Goal: Information Seeking & Learning: Learn about a topic

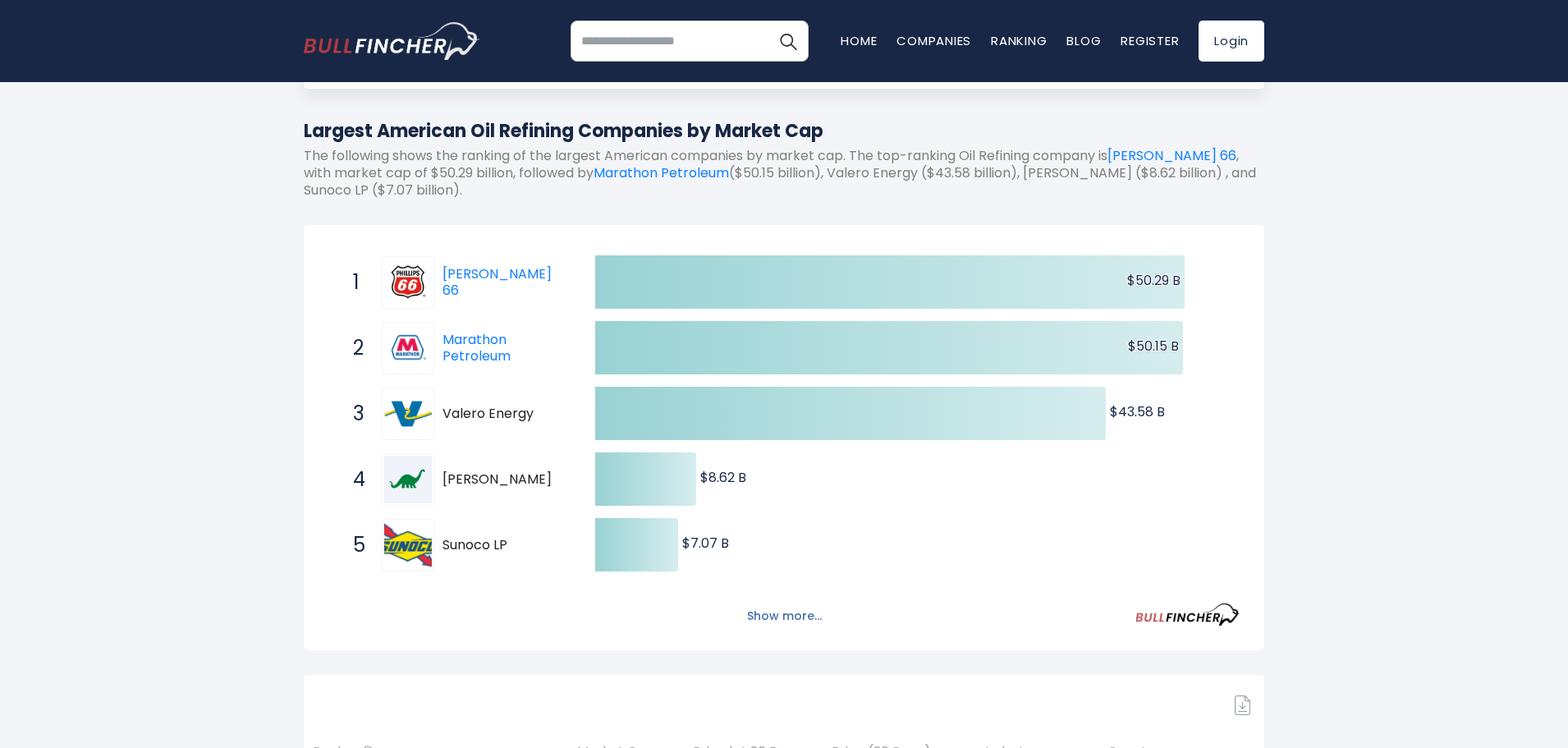
scroll to position [164, 0]
click at [792, 621] on button "Show more..." at bounding box center [784, 615] width 94 height 27
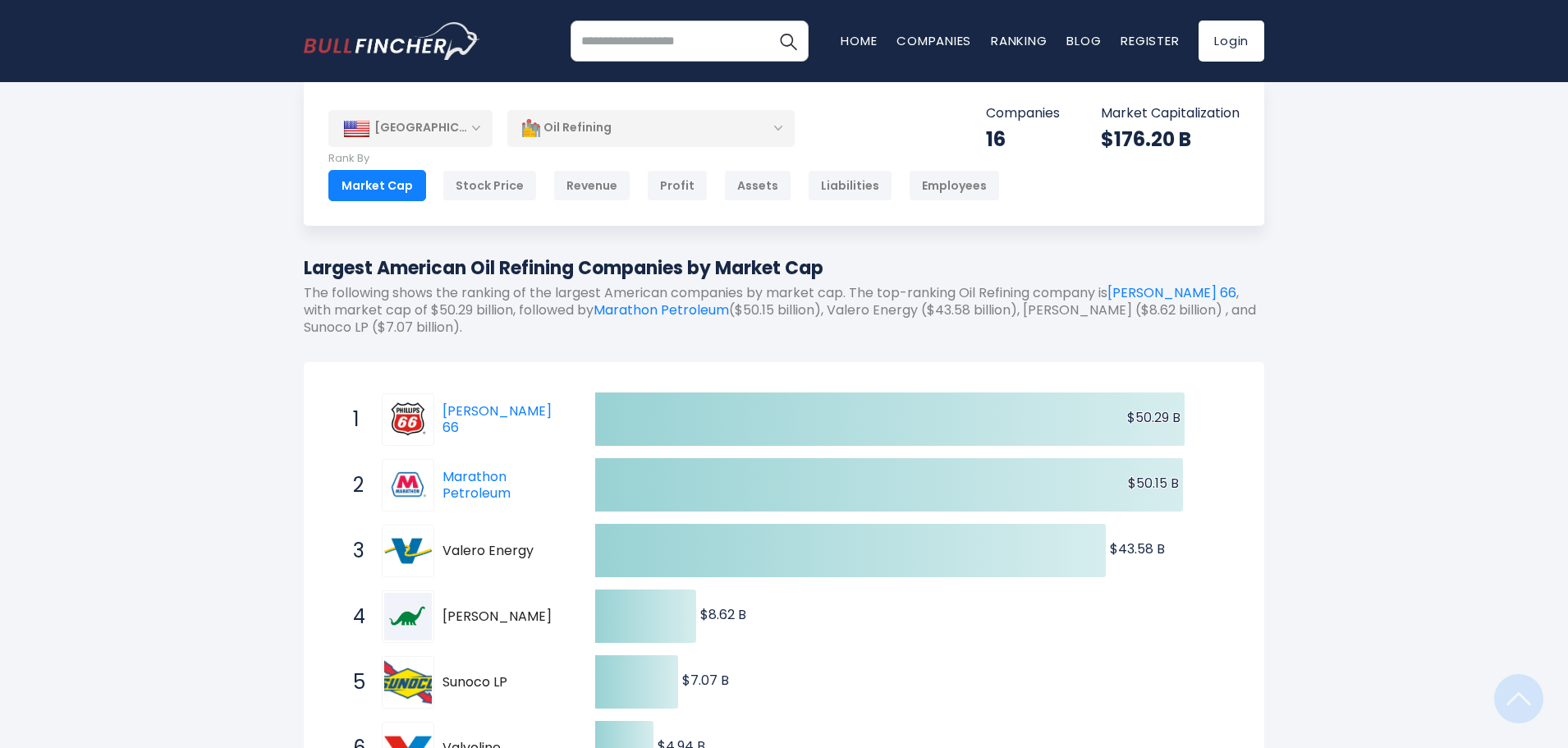
scroll to position [0, 0]
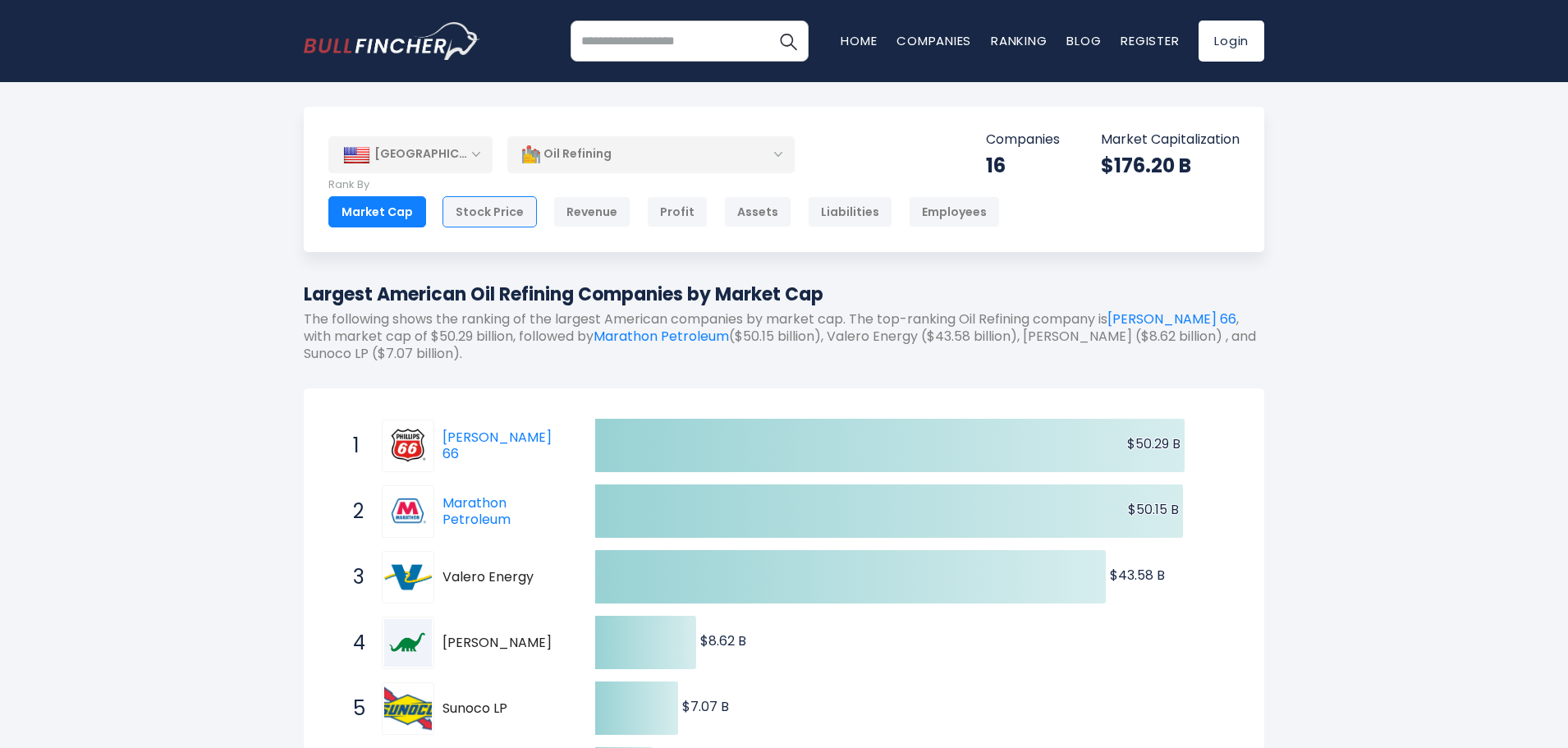
click at [477, 210] on div "Stock Price" at bounding box center [490, 211] width 94 height 31
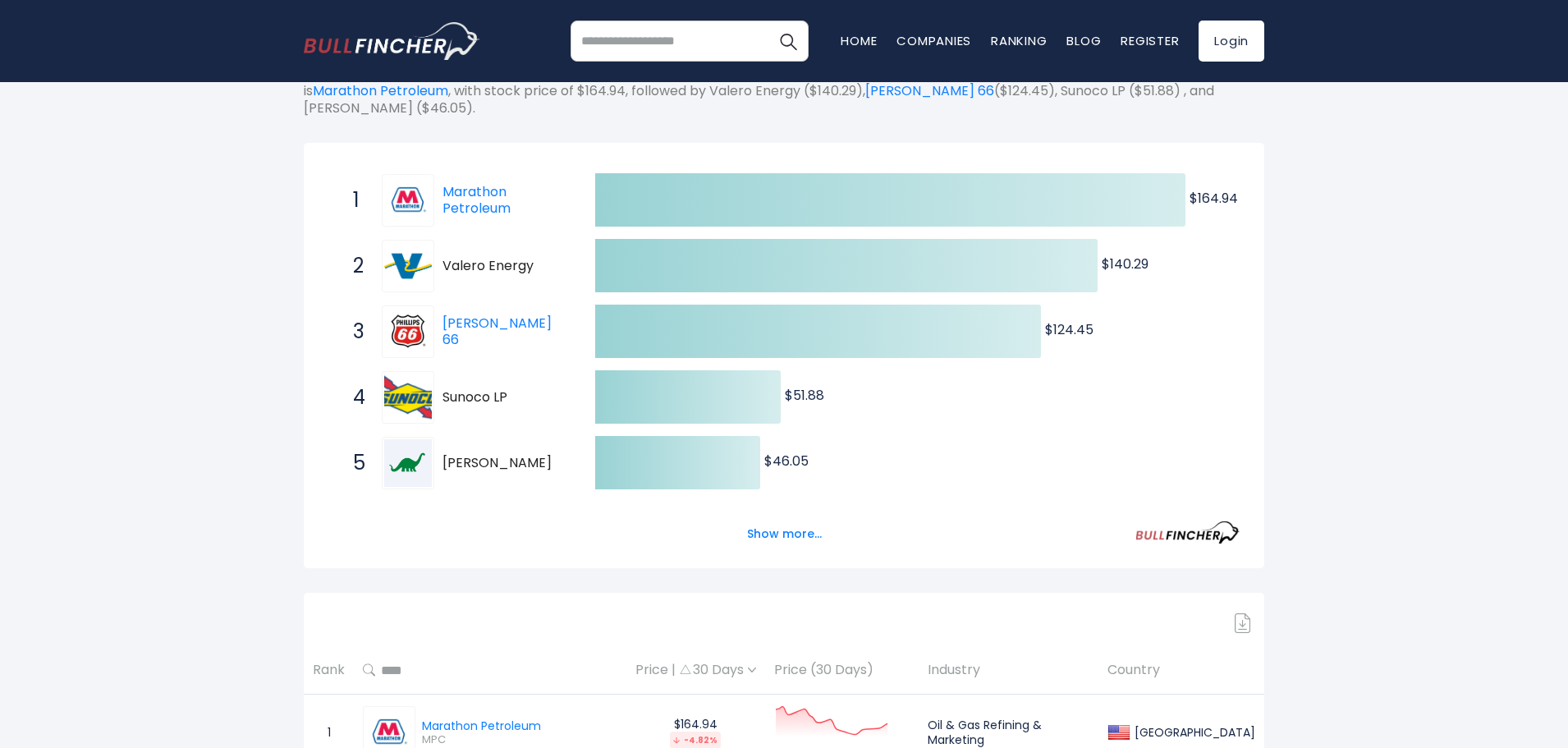
scroll to position [246, 0]
click at [787, 520] on button "Show more..." at bounding box center [784, 533] width 94 height 27
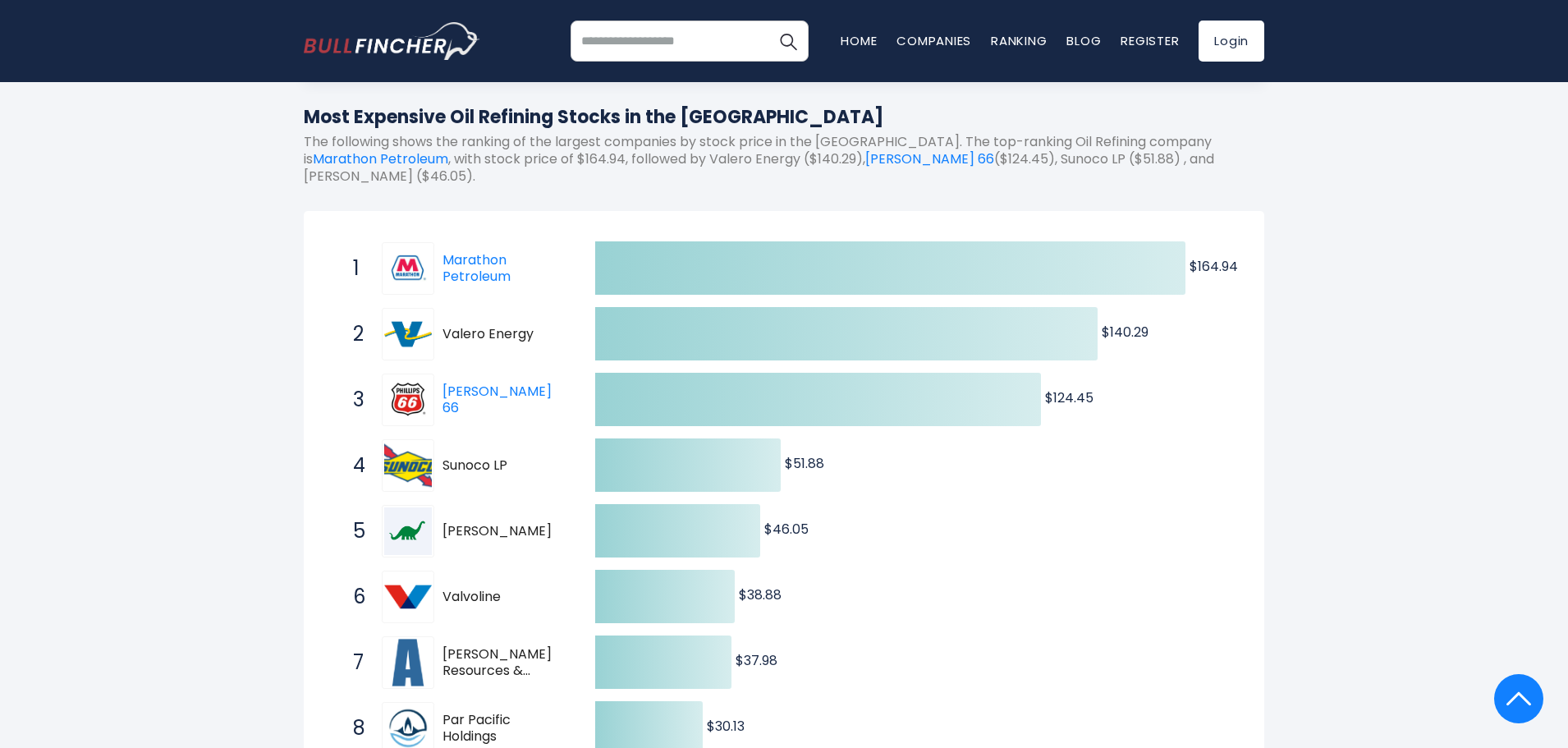
scroll to position [0, 0]
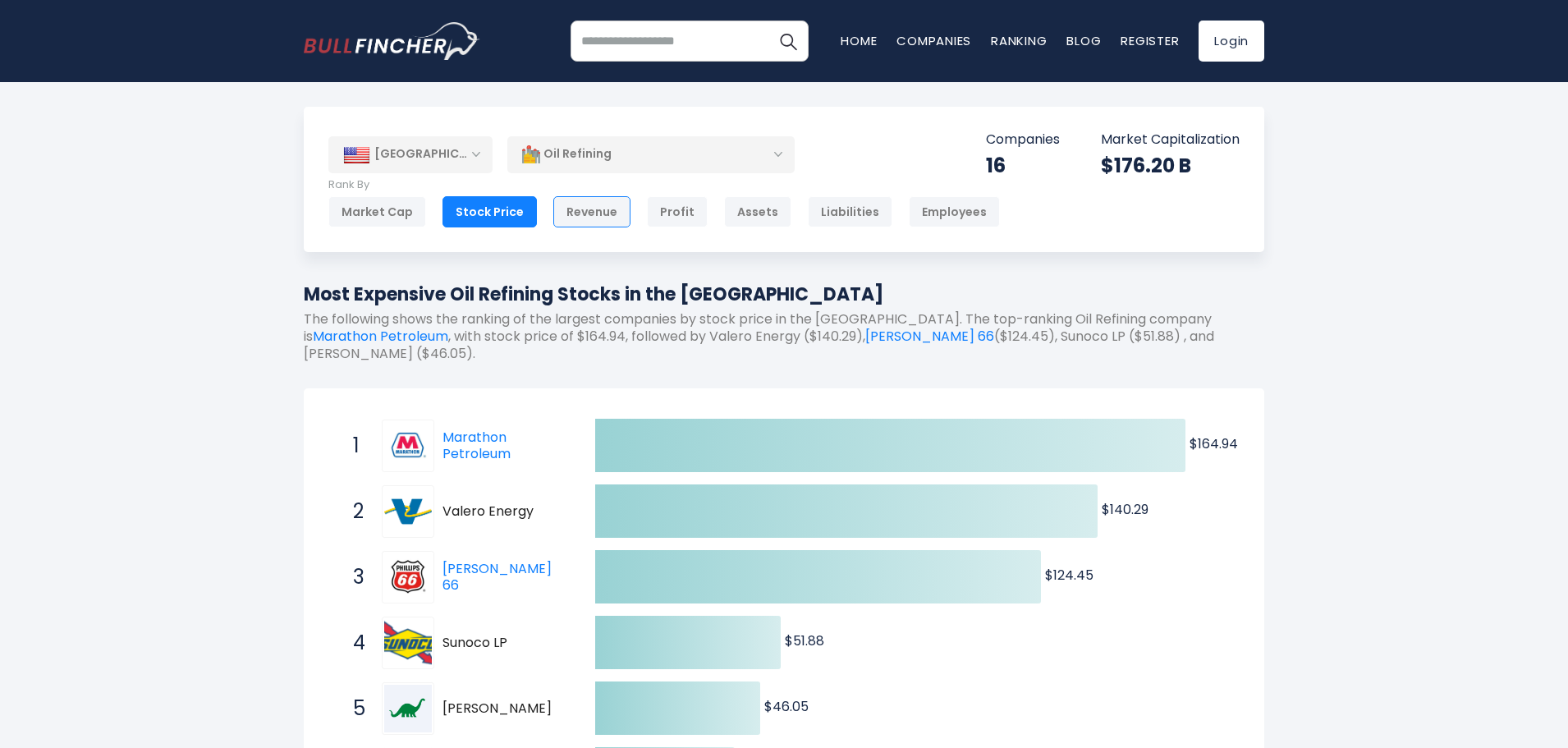
click at [578, 211] on div "Revenue" at bounding box center [592, 211] width 78 height 31
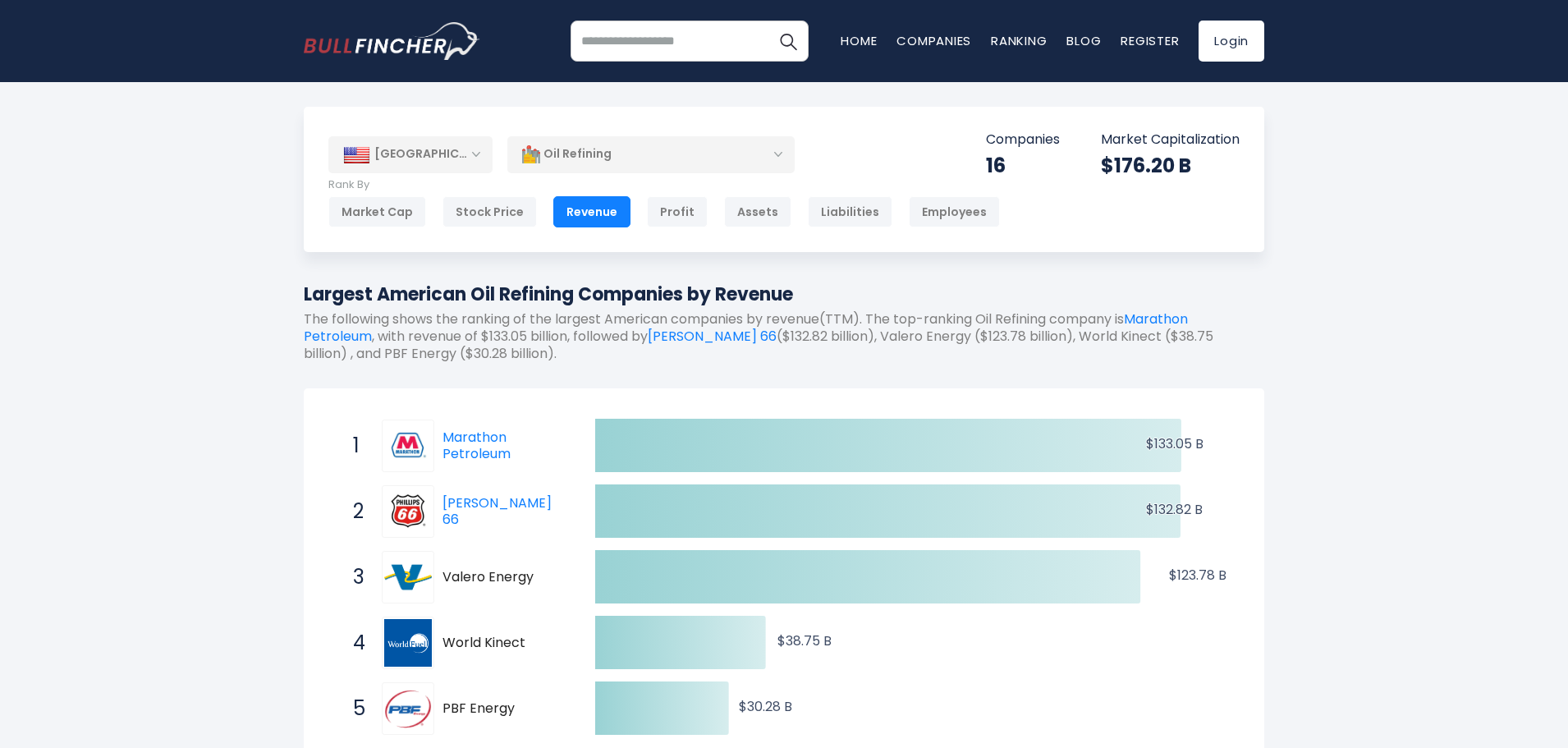
scroll to position [329, 0]
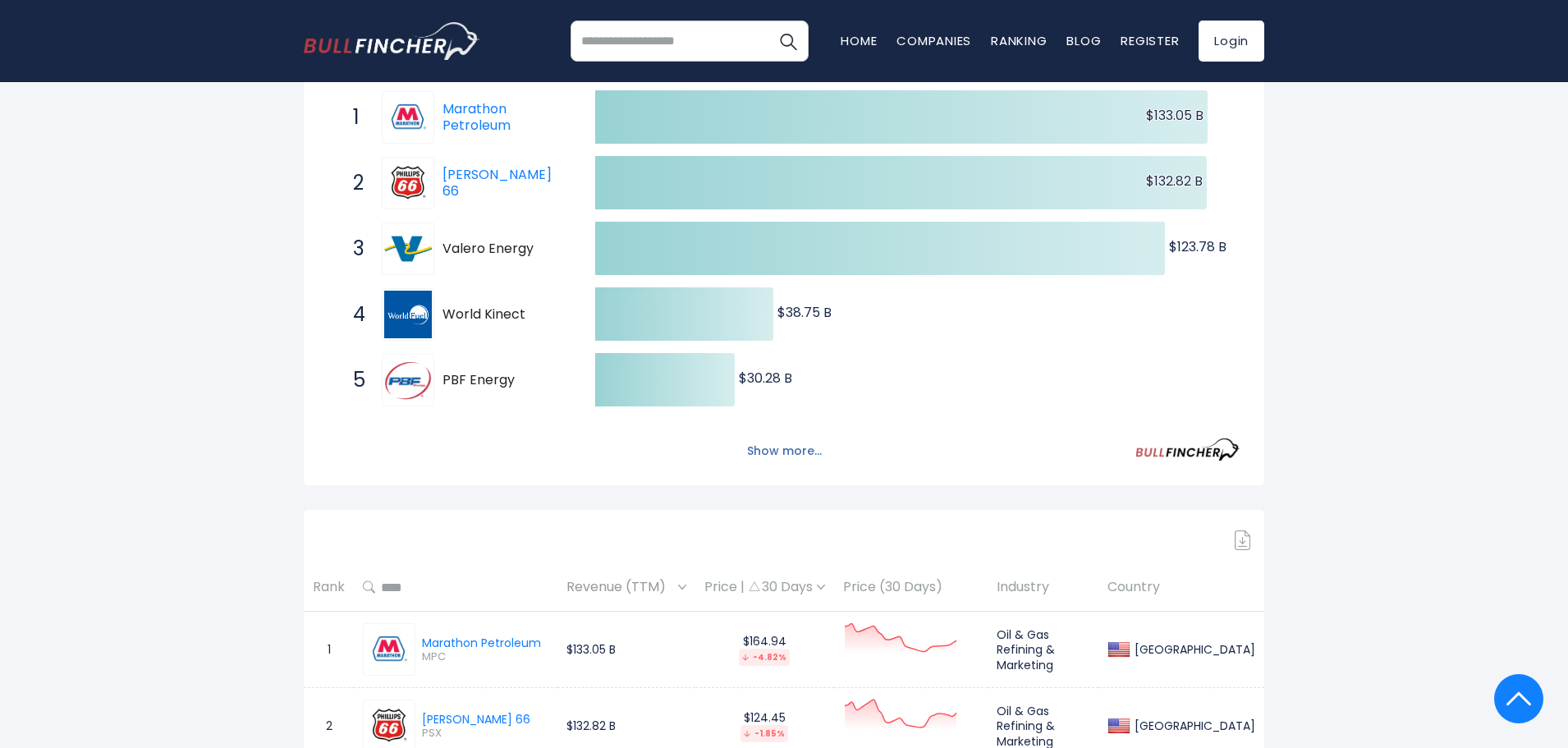
click at [767, 456] on button "Show more..." at bounding box center [784, 451] width 94 height 27
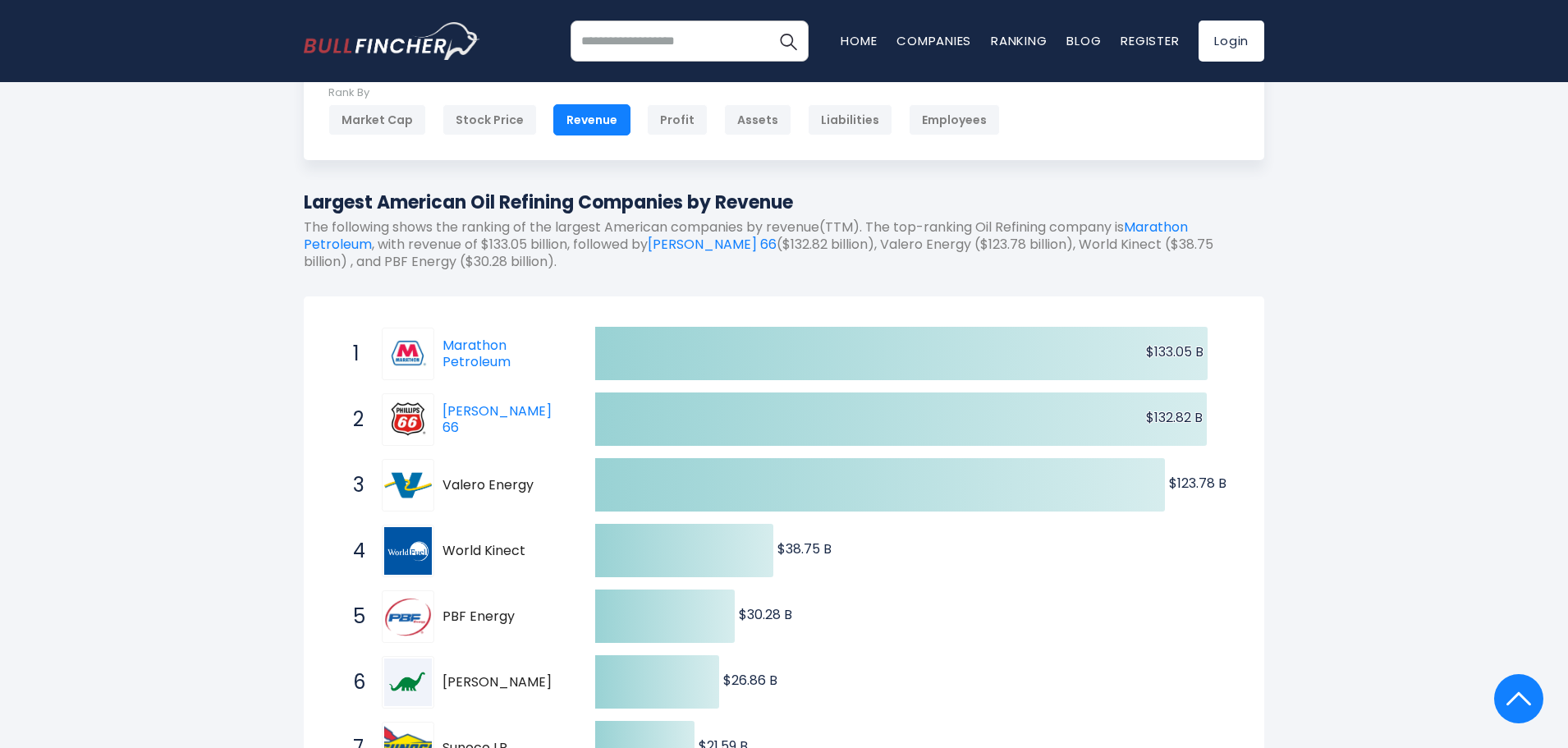
scroll to position [82, 0]
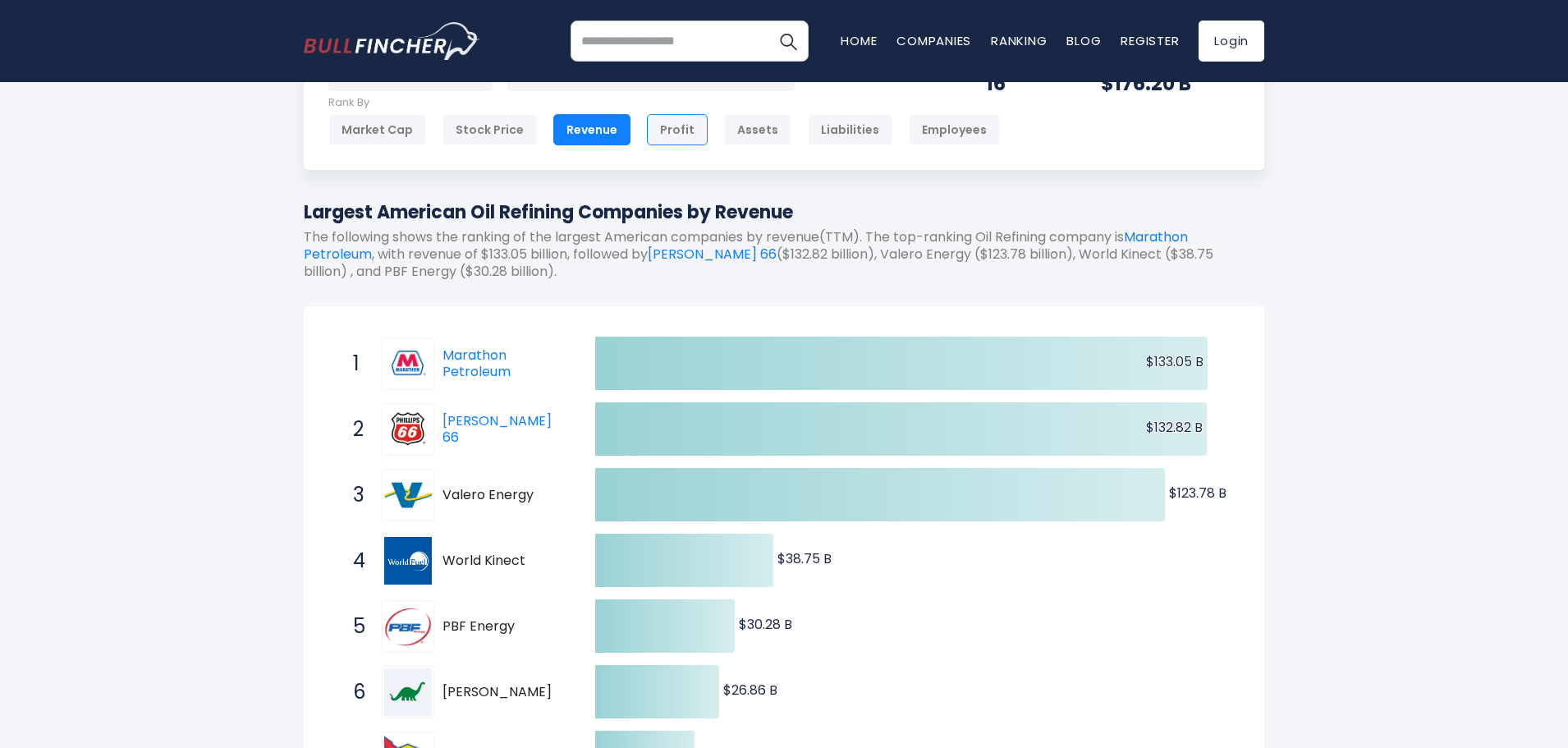
click at [663, 142] on div "Profit" at bounding box center [677, 129] width 61 height 31
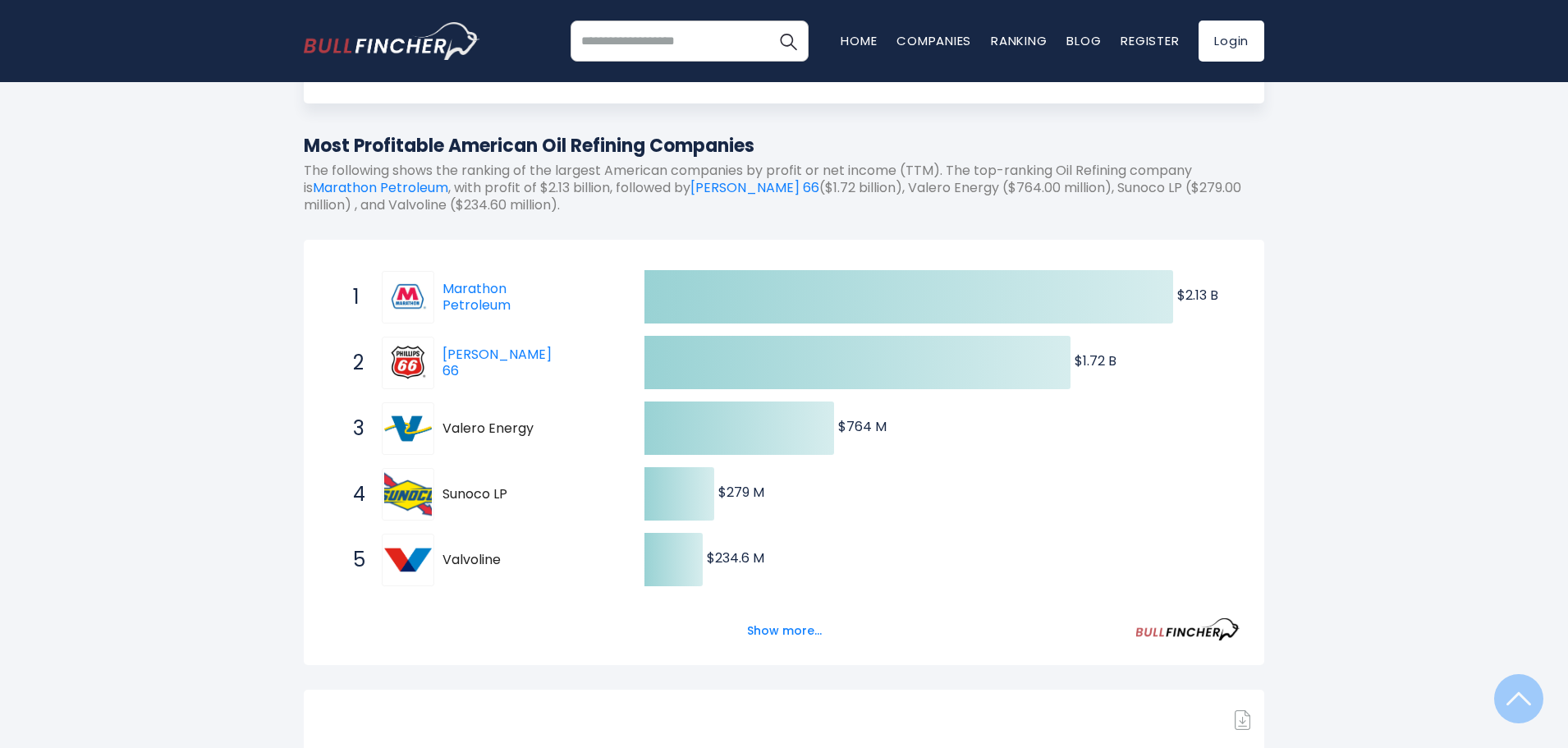
scroll to position [329, 0]
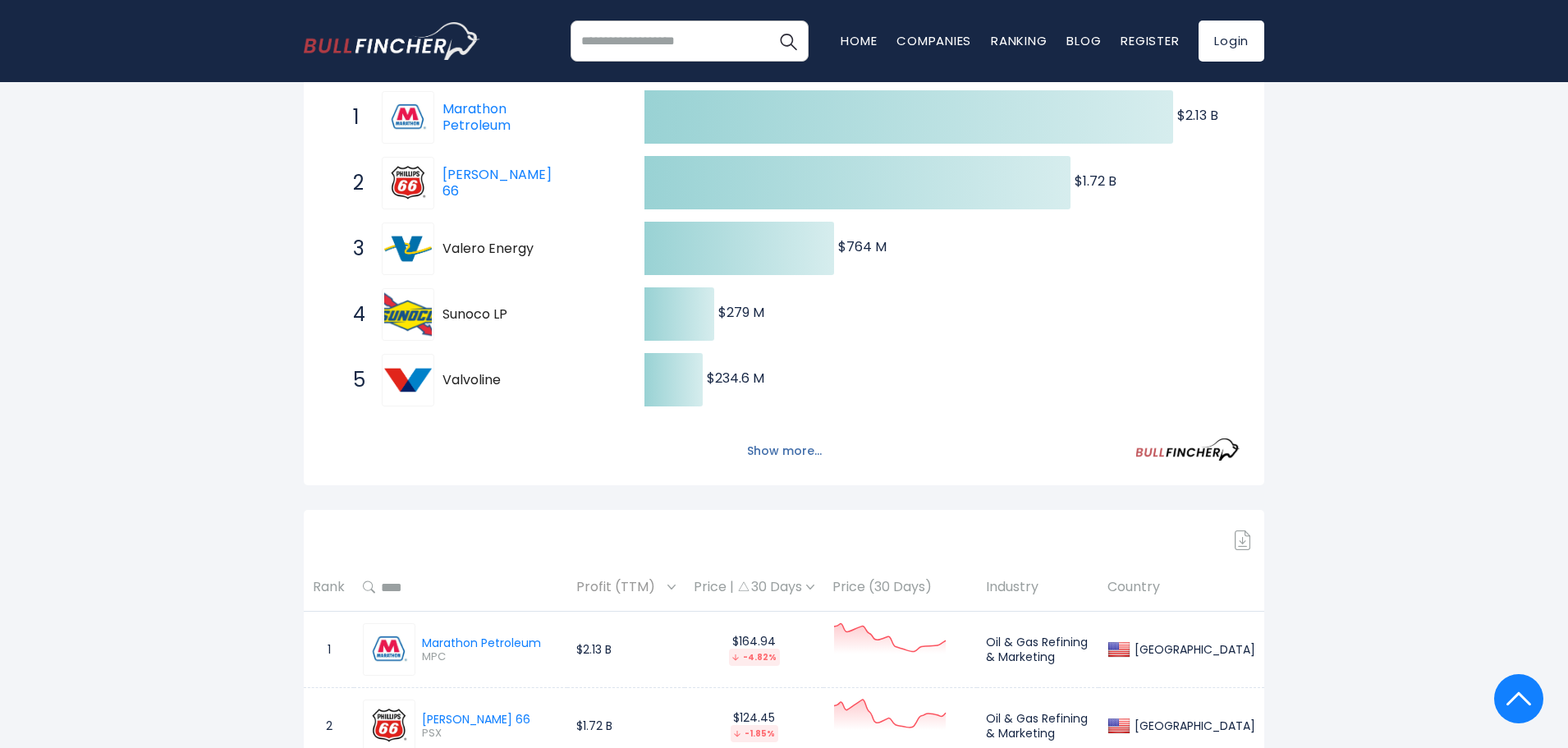
click at [782, 436] on div "Show more..." at bounding box center [784, 441] width 912 height 46
click at [782, 444] on button "Show more..." at bounding box center [784, 451] width 94 height 27
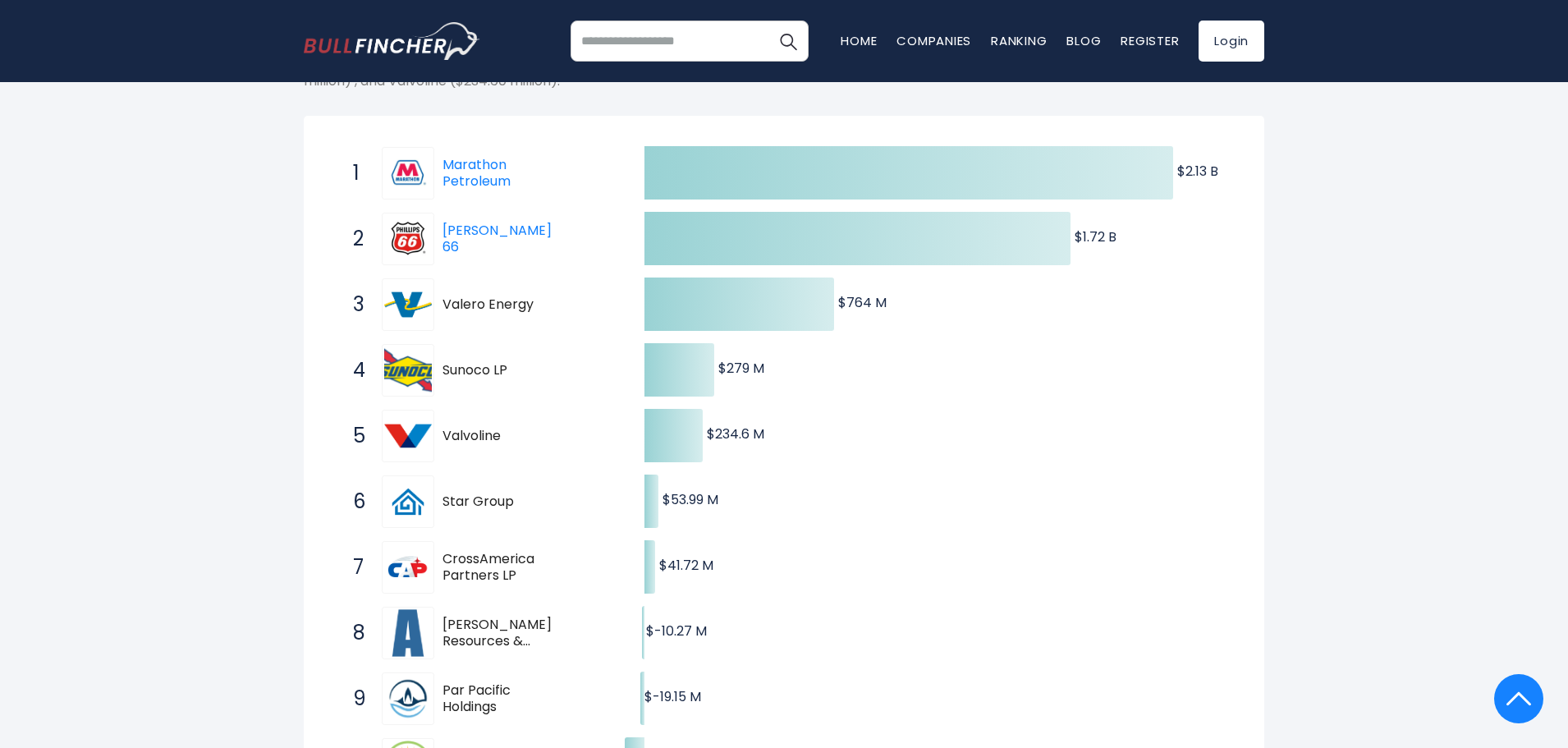
scroll to position [0, 0]
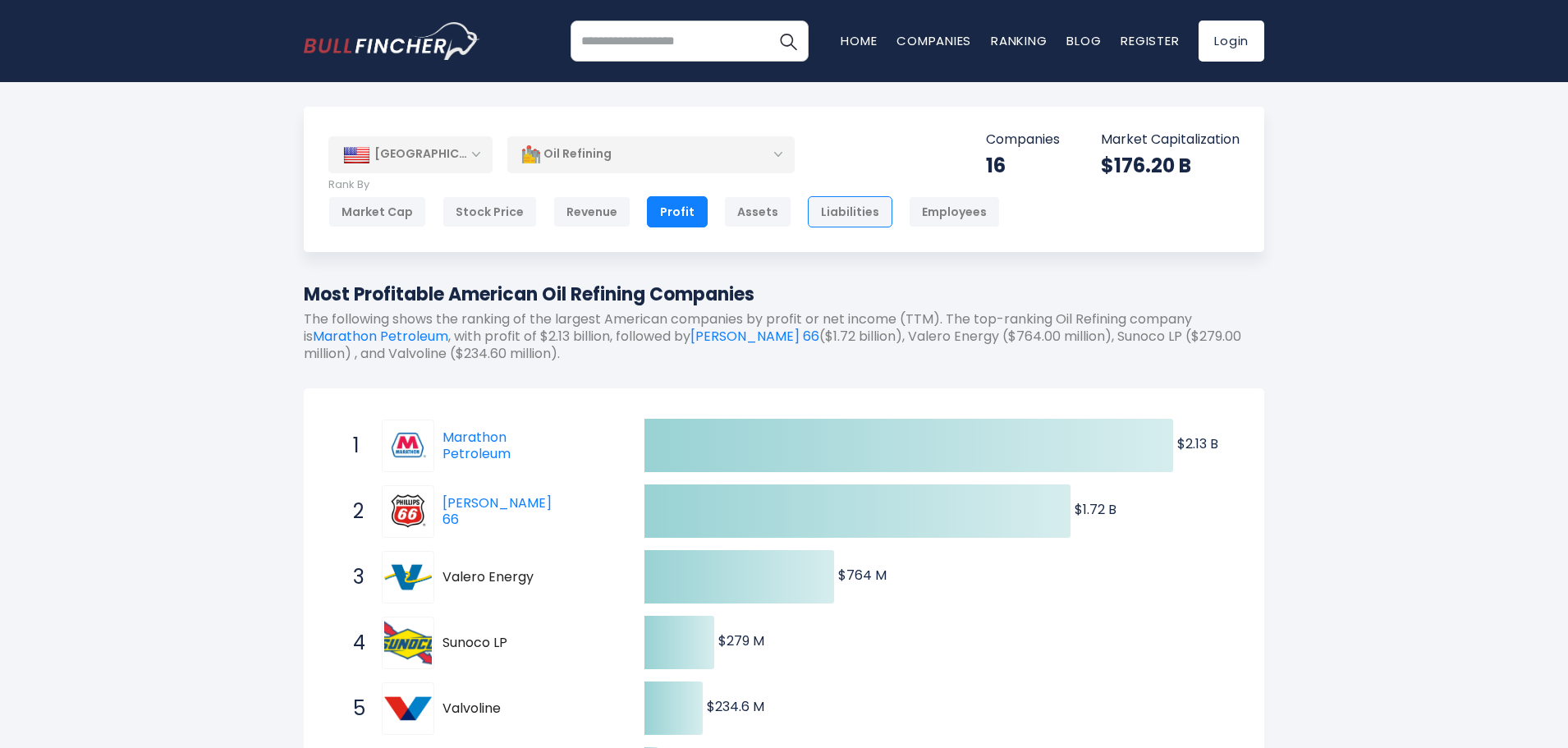
click at [851, 220] on div "Liabilities" at bounding box center [850, 211] width 84 height 31
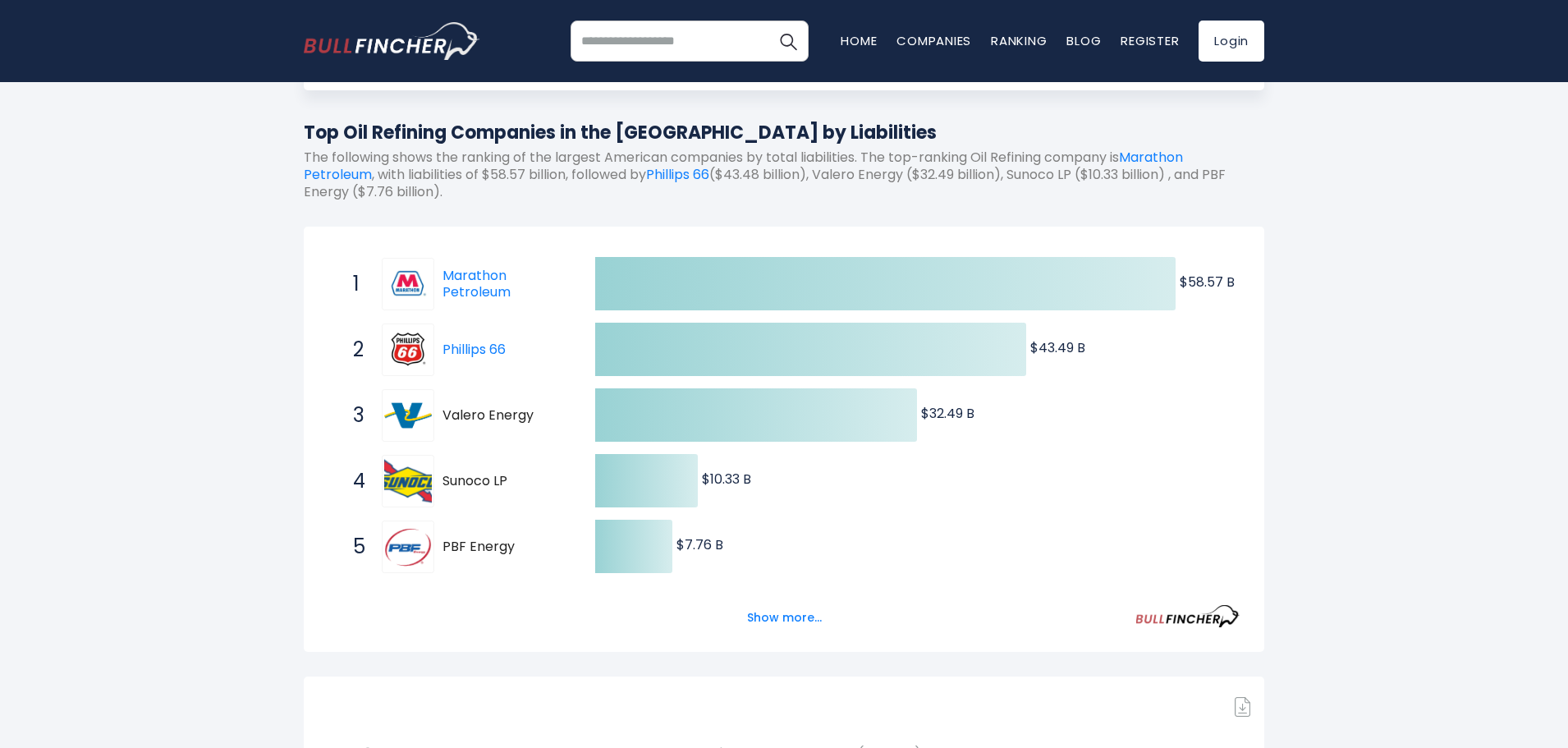
scroll to position [164, 0]
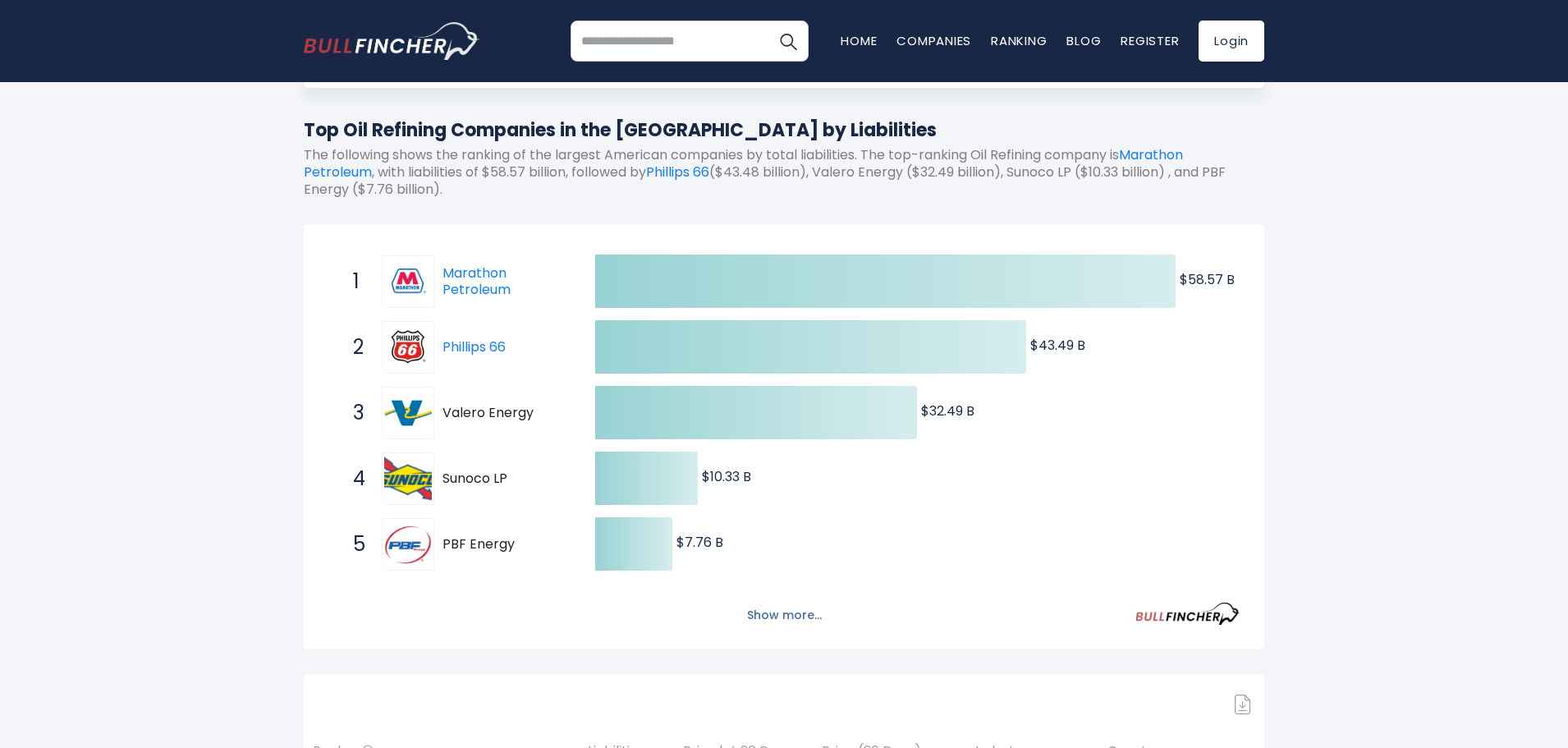
click at [777, 614] on button "Show more..." at bounding box center [784, 615] width 94 height 27
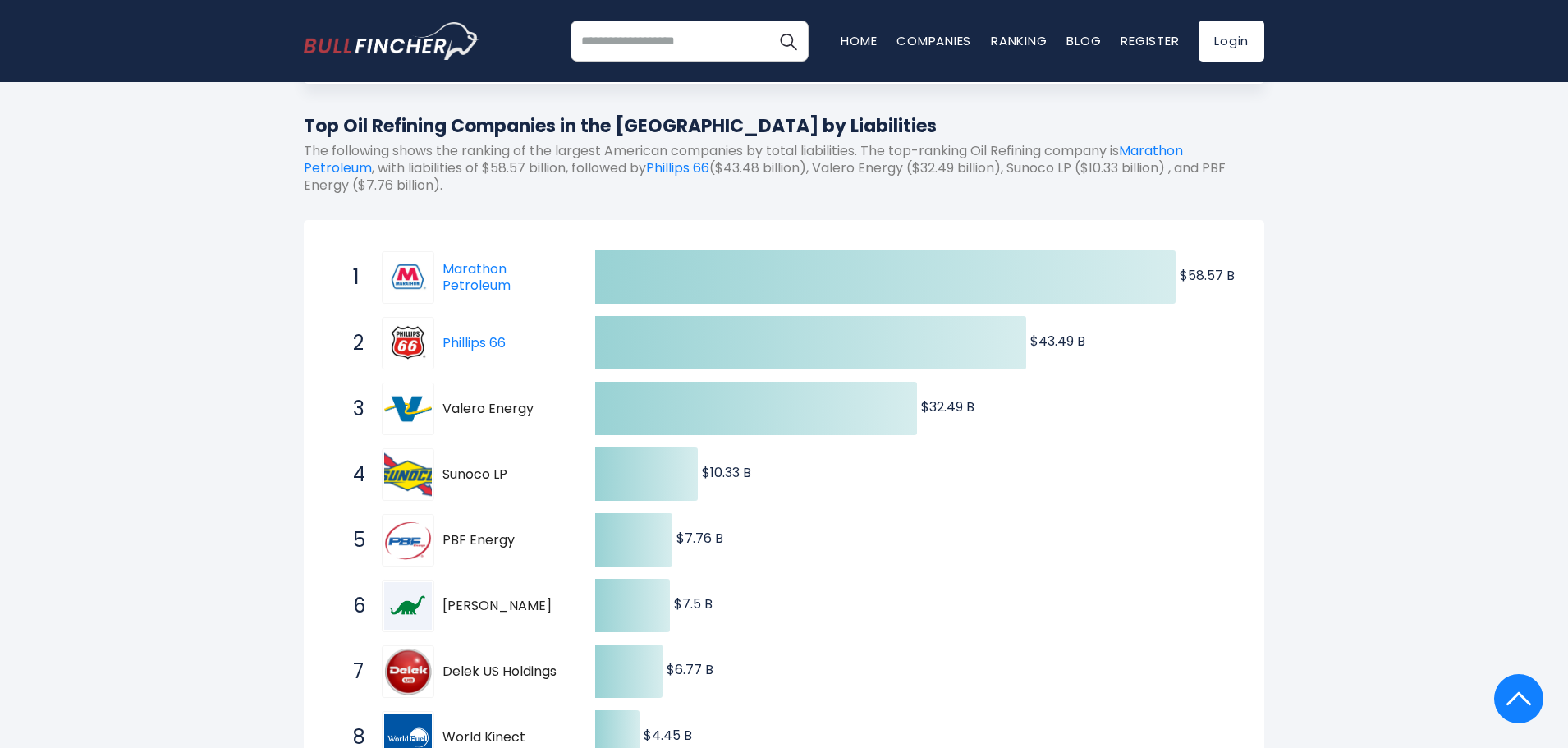
scroll to position [0, 0]
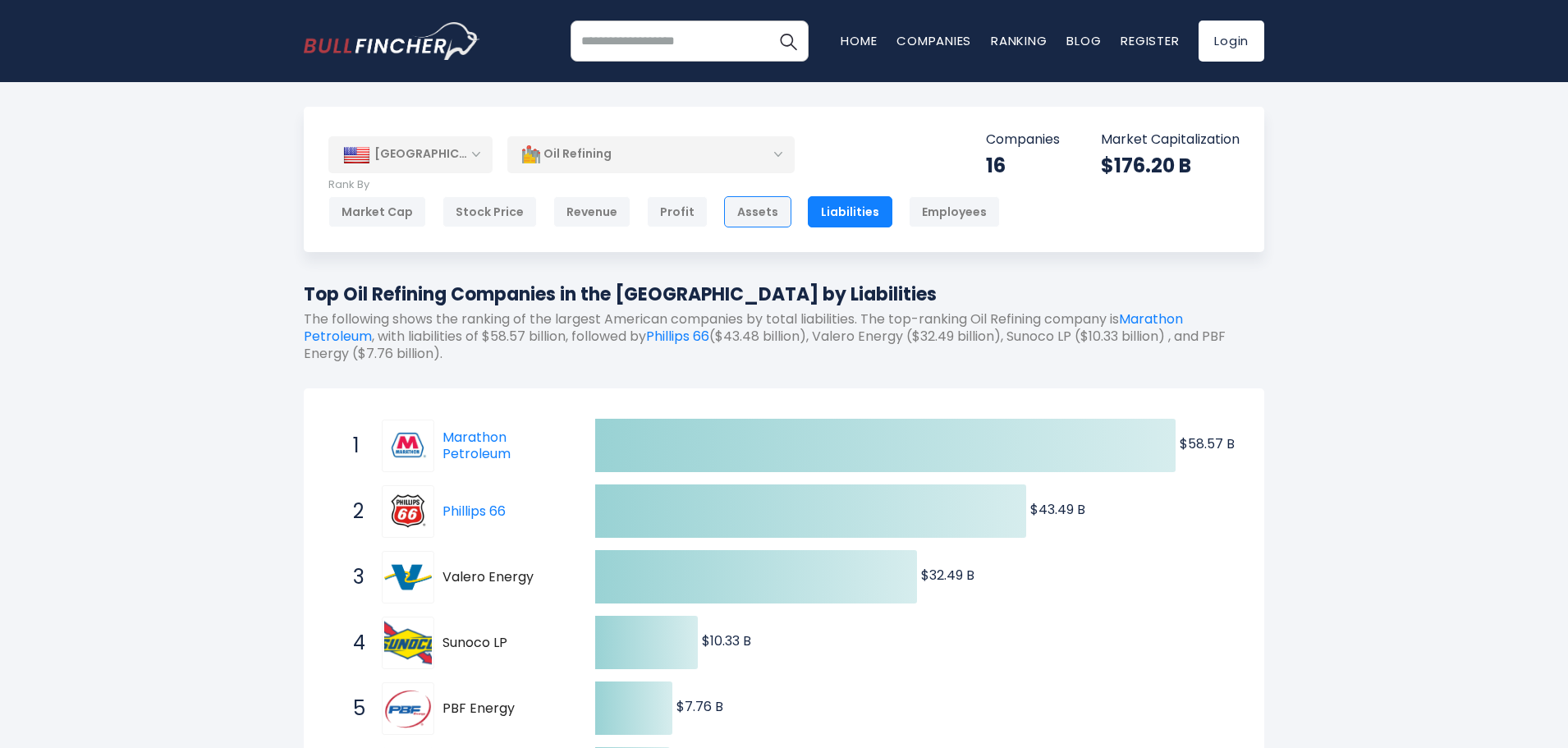
click at [755, 215] on div "Assets" at bounding box center [757, 211] width 67 height 31
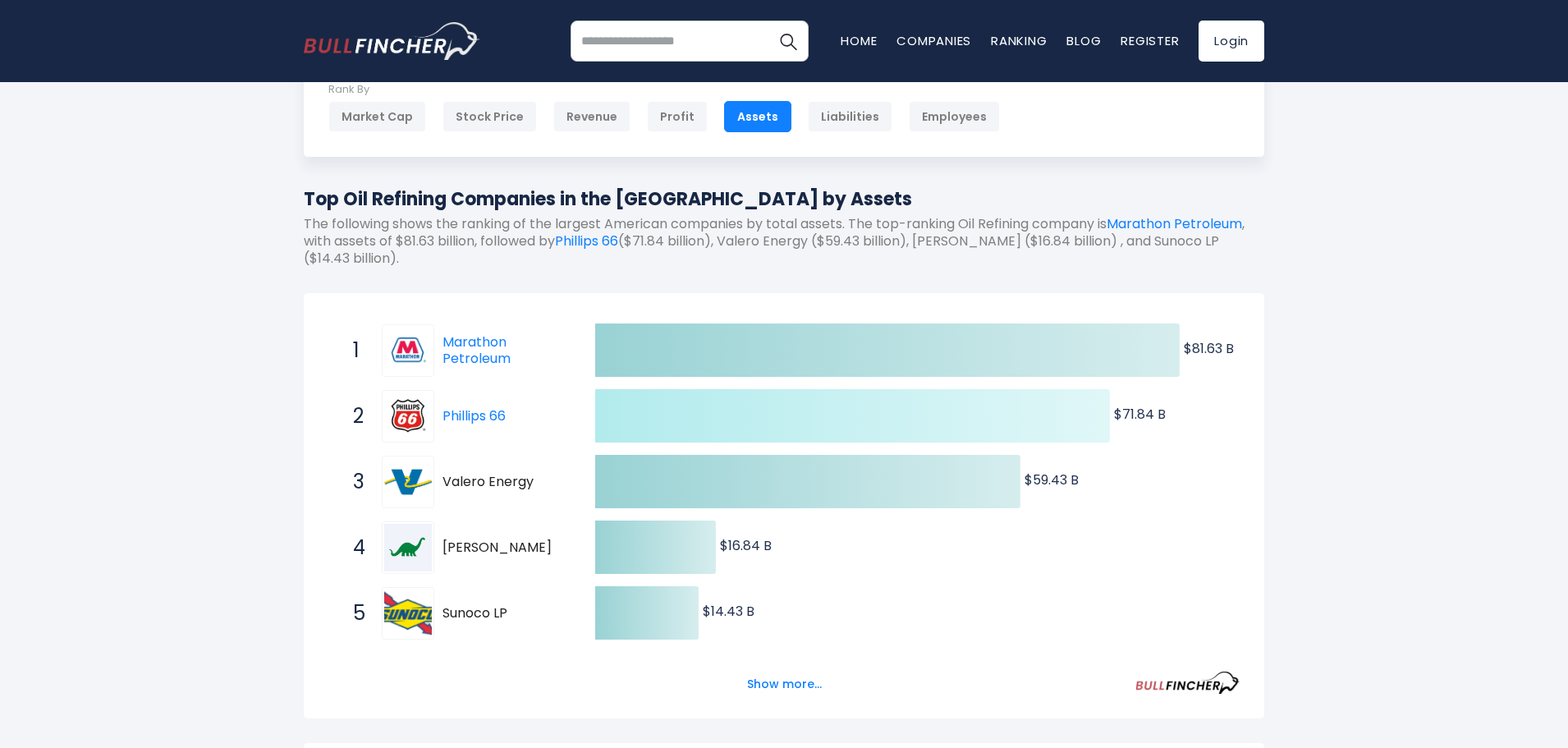
scroll to position [246, 0]
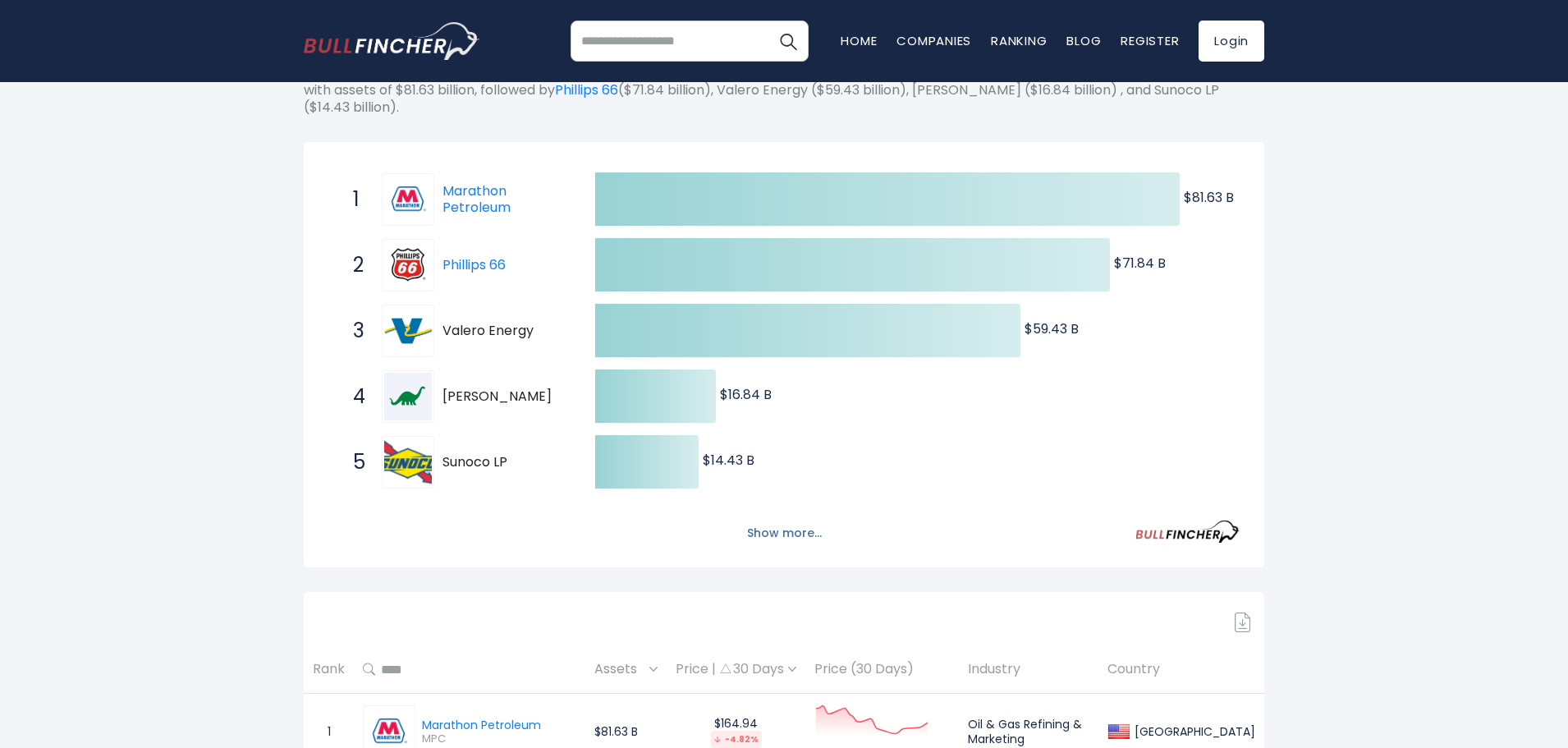
click at [796, 532] on button "Show more..." at bounding box center [784, 533] width 94 height 27
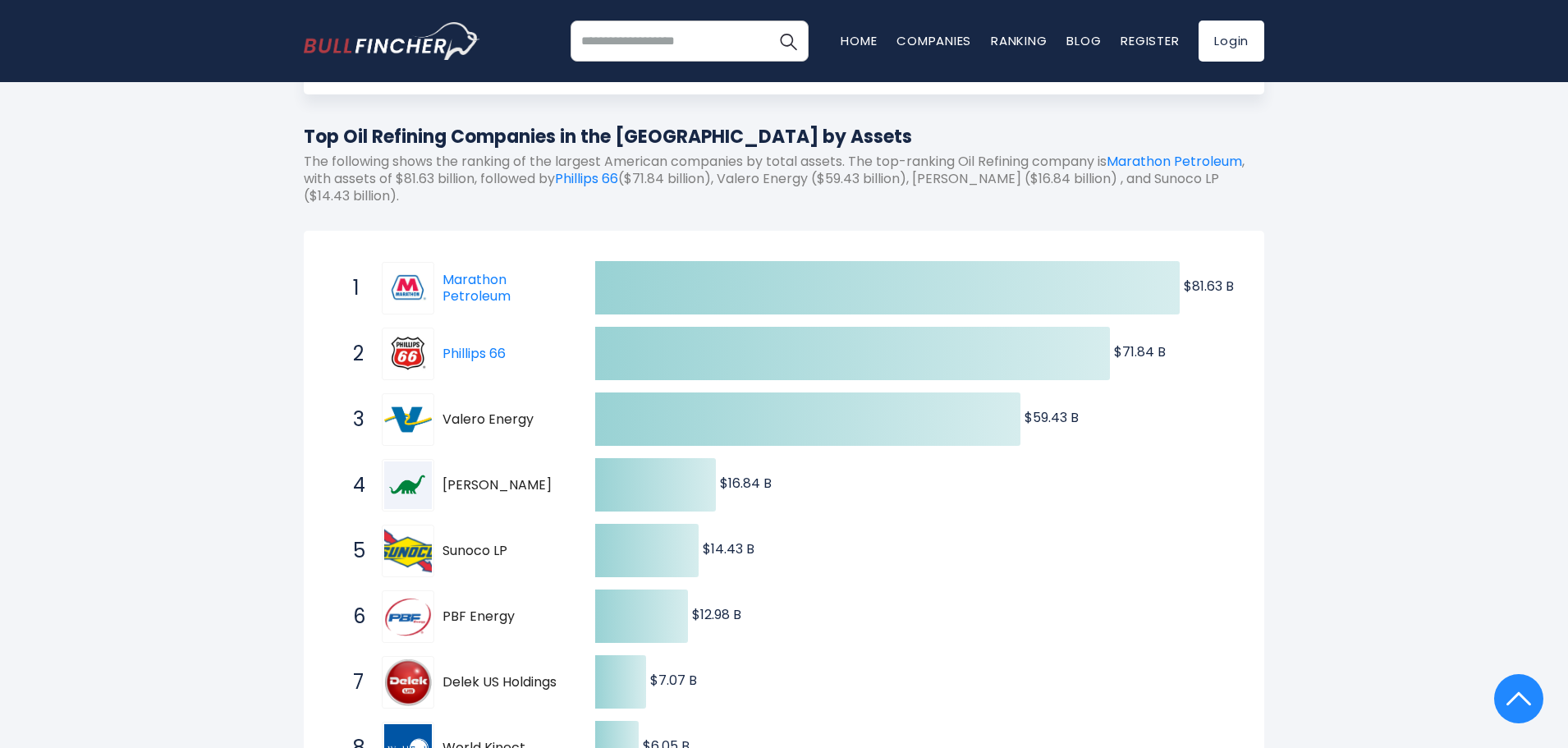
scroll to position [0, 0]
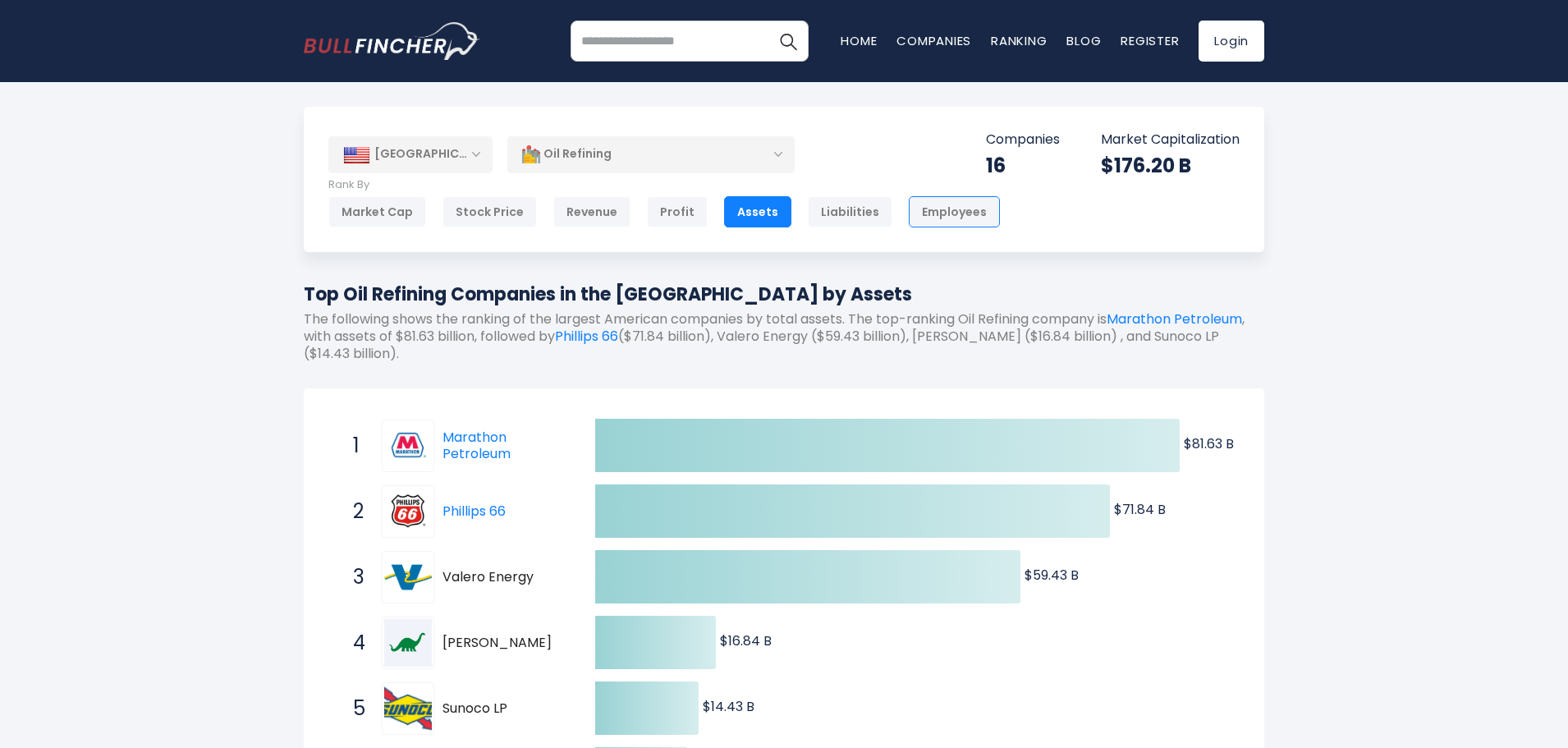
click at [944, 210] on div "Employees" at bounding box center [955, 211] width 91 height 31
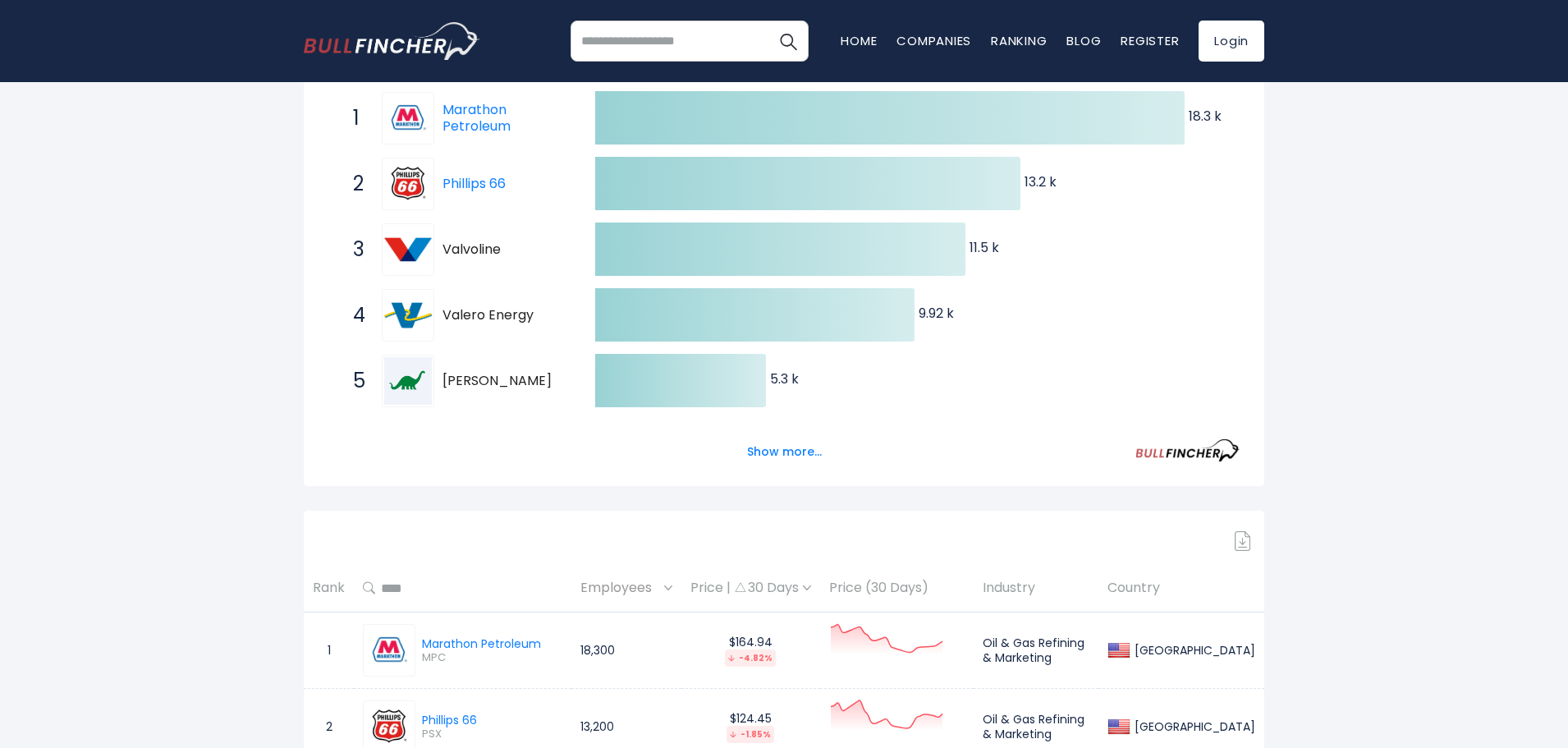
scroll to position [329, 0]
click at [799, 456] on button "Show more..." at bounding box center [784, 451] width 94 height 27
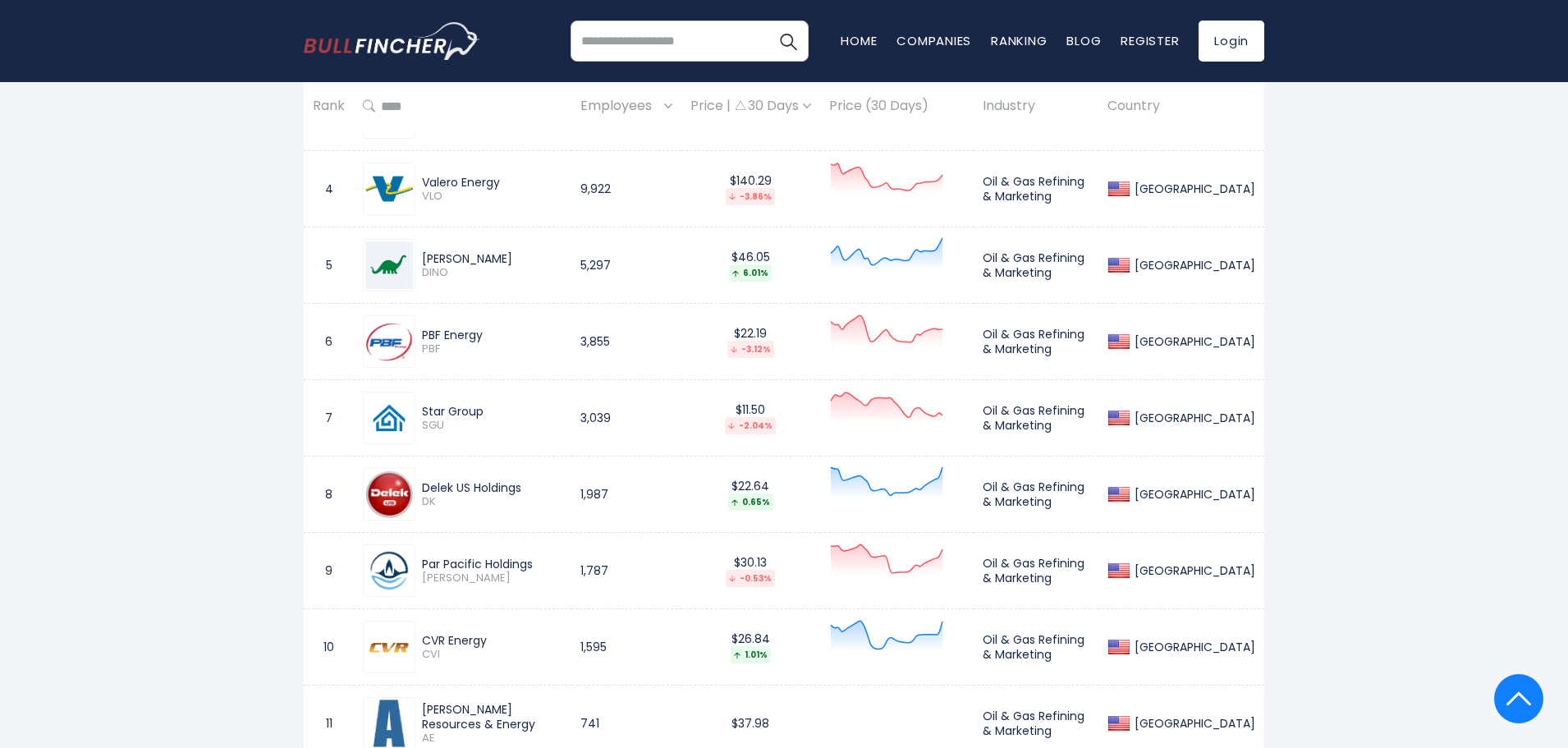
scroll to position [1149, 0]
